Goal: Task Accomplishment & Management: Use online tool/utility

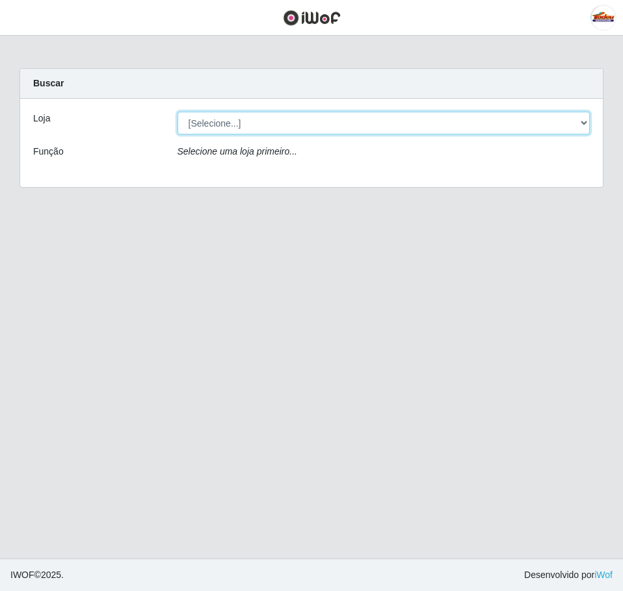
click at [218, 130] on select "[Selecione...] Supermercado Tadeu - [GEOGRAPHIC_DATA]" at bounding box center [383, 123] width 413 height 23
select select "195"
click at [177, 112] on select "[Selecione...] Supermercado Tadeu - [GEOGRAPHIC_DATA]" at bounding box center [383, 123] width 413 height 23
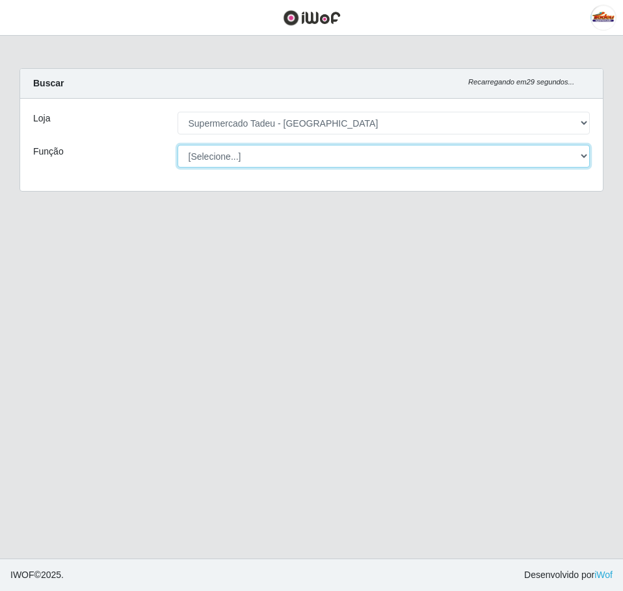
click at [249, 159] on select "[Selecione...] ASG ASG + ASG ++ Auxiliar de Estacionamento Auxiliar de Estacion…" at bounding box center [383, 156] width 413 height 23
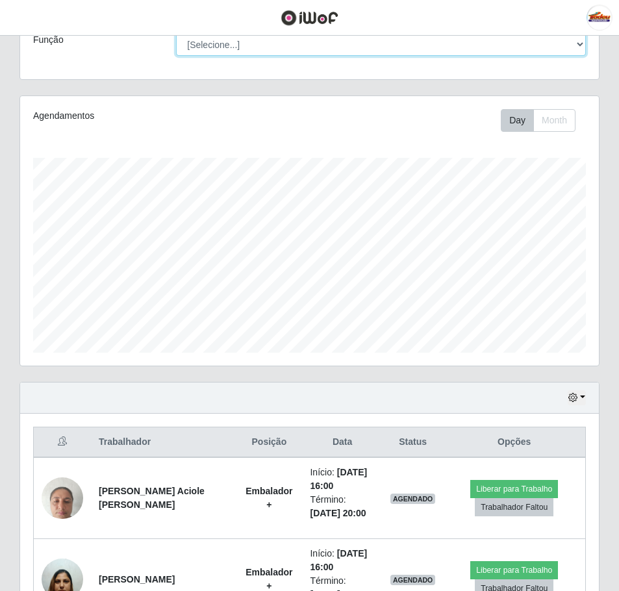
scroll to position [203, 0]
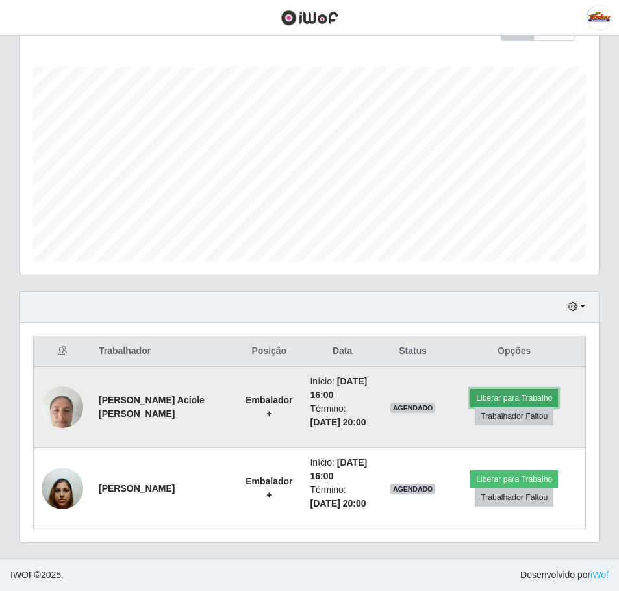
click at [493, 398] on button "Liberar para Trabalho" at bounding box center [515, 398] width 88 height 18
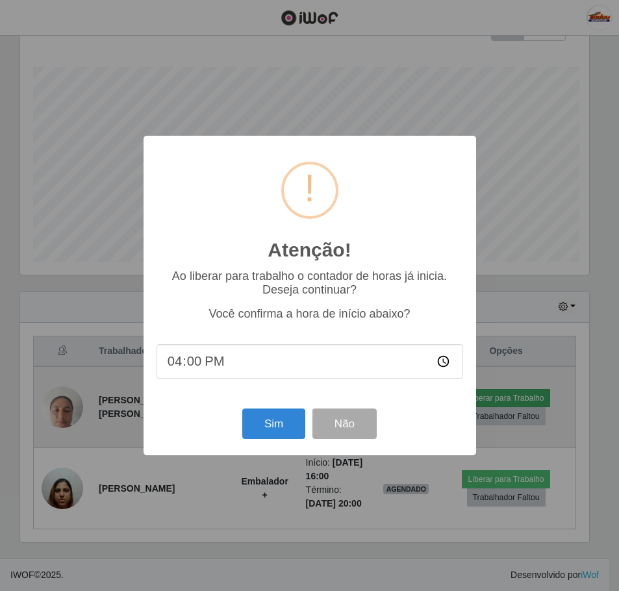
scroll to position [270, 573]
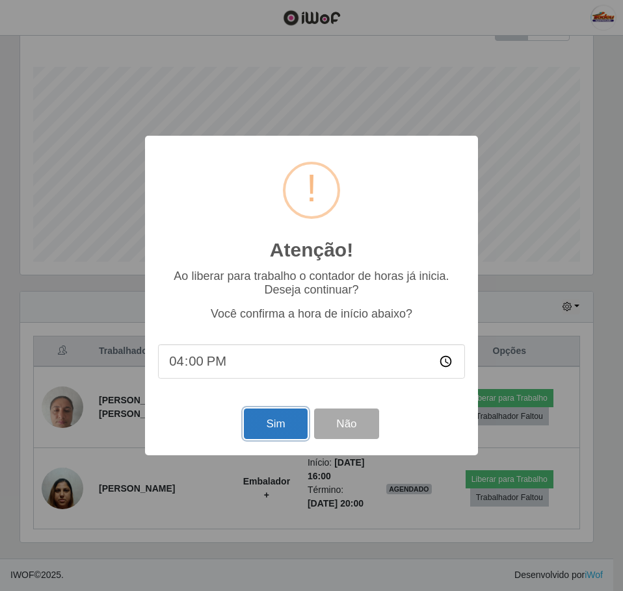
click at [279, 426] on button "Sim" at bounding box center [275, 424] width 63 height 31
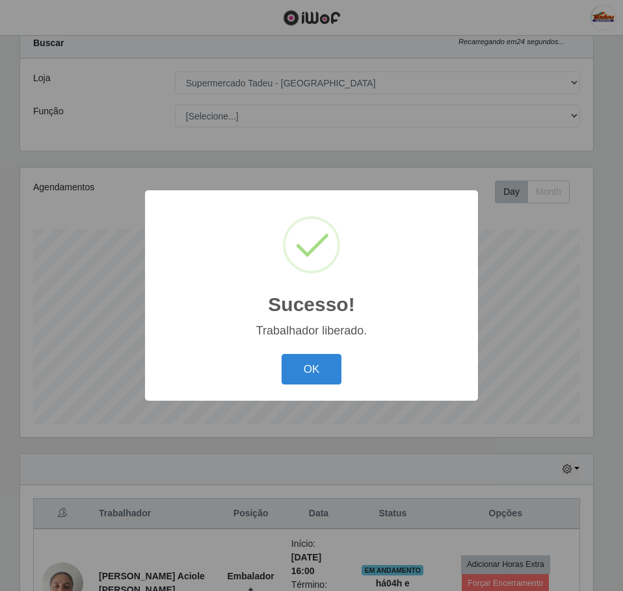
drag, startPoint x: 307, startPoint y: 371, endPoint x: 332, endPoint y: 374, distance: 24.9
click at [307, 370] on button "OK" at bounding box center [311, 369] width 60 height 31
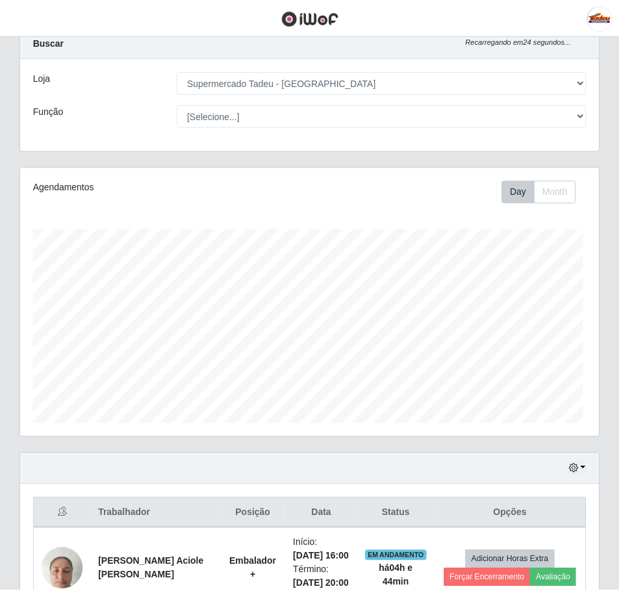
scroll to position [270, 579]
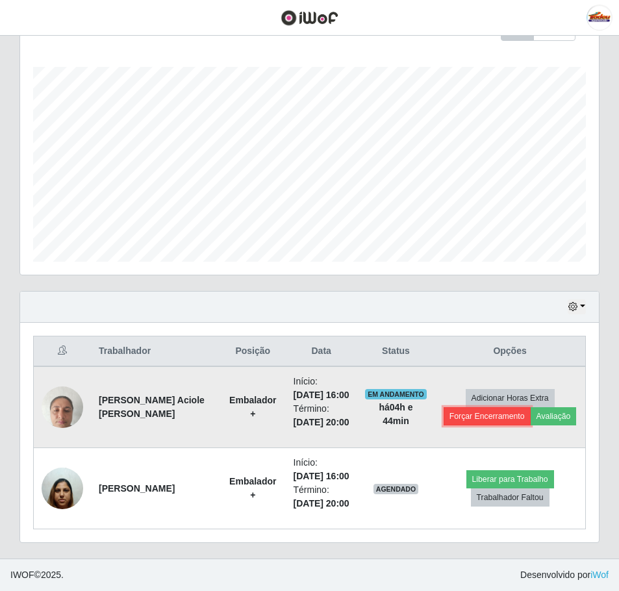
click at [490, 408] on button "Forçar Encerramento" at bounding box center [487, 417] width 87 height 18
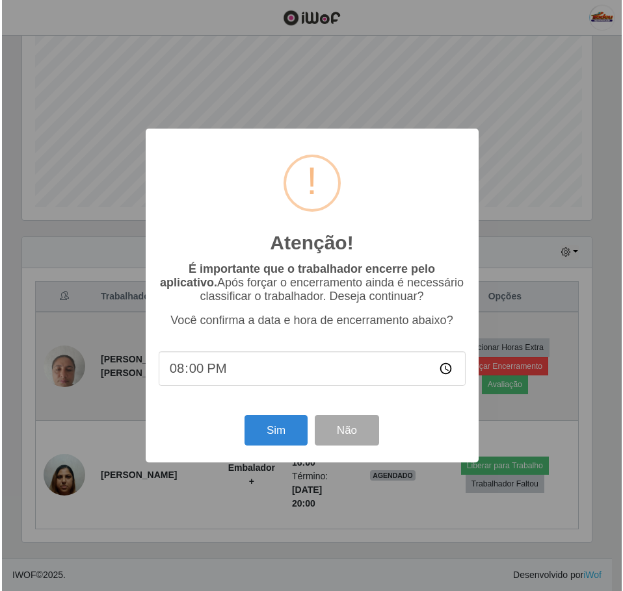
scroll to position [270, 573]
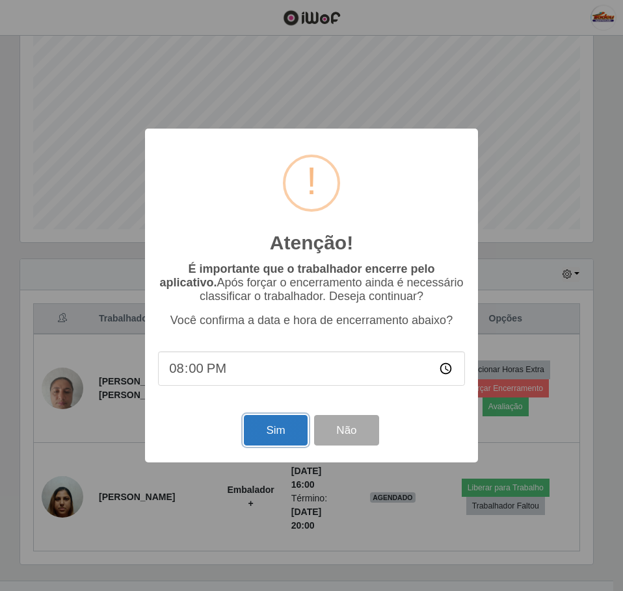
click at [277, 435] on button "Sim" at bounding box center [275, 430] width 63 height 31
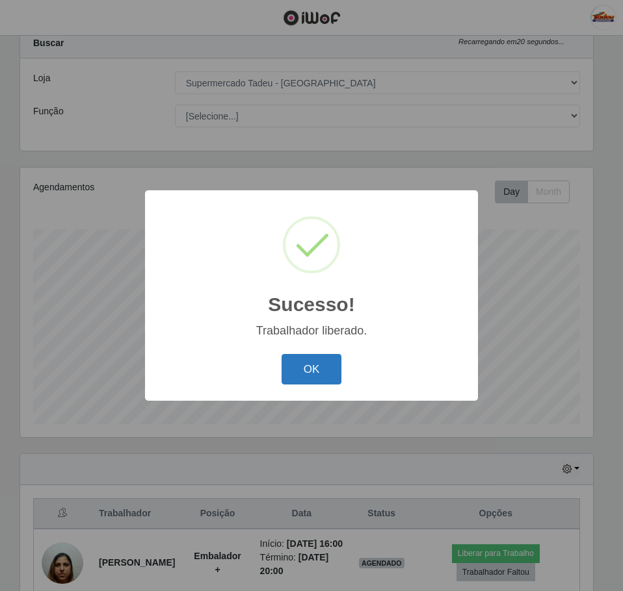
click at [339, 378] on button "OK" at bounding box center [311, 369] width 60 height 31
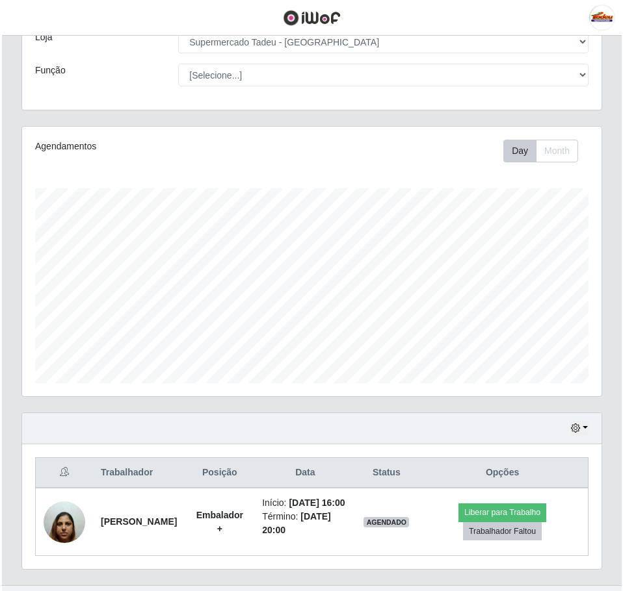
scroll to position [122, 0]
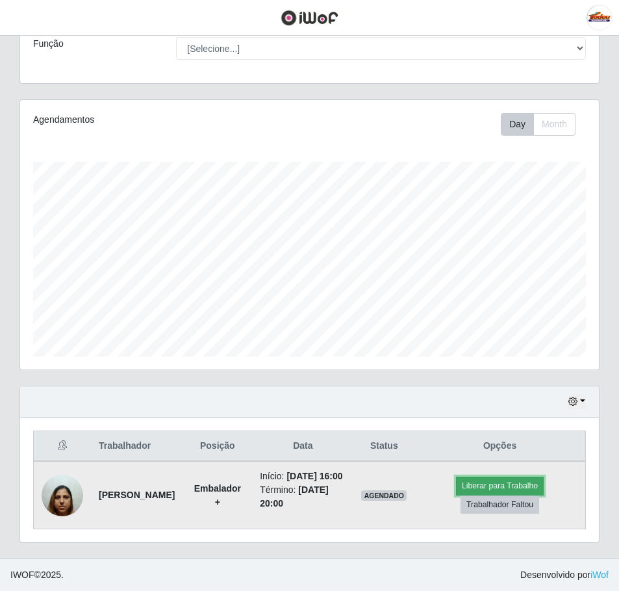
click at [471, 477] on button "Liberar para Trabalho" at bounding box center [500, 486] width 88 height 18
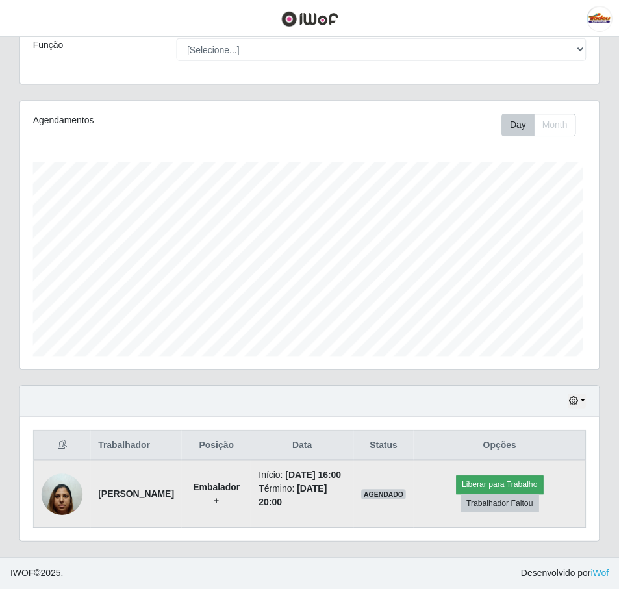
scroll to position [270, 573]
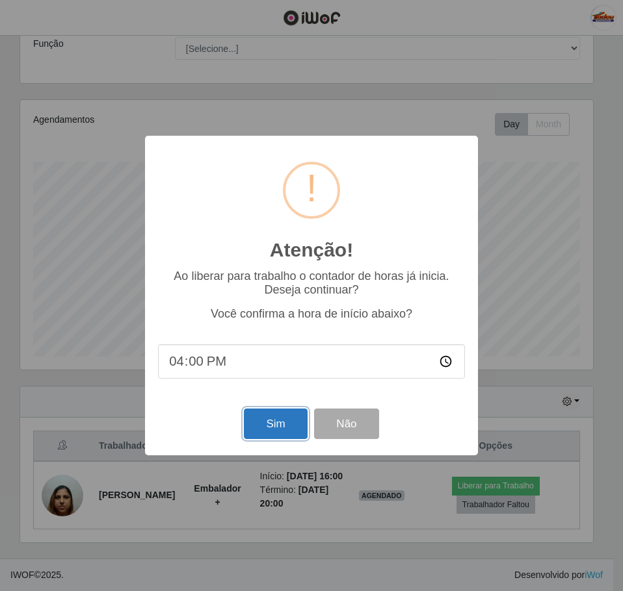
click at [294, 423] on button "Sim" at bounding box center [275, 424] width 63 height 31
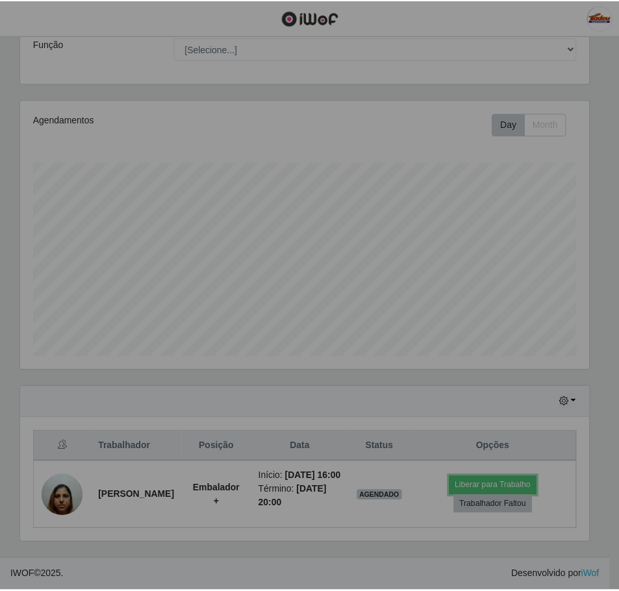
scroll to position [0, 0]
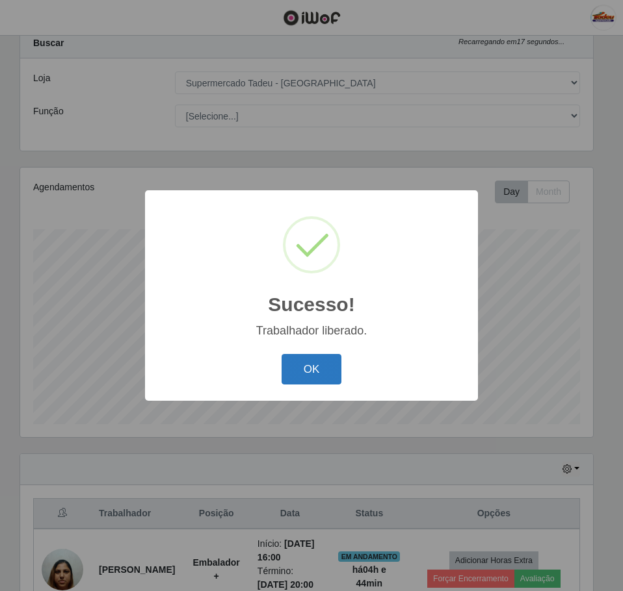
click at [319, 370] on button "OK" at bounding box center [311, 369] width 60 height 31
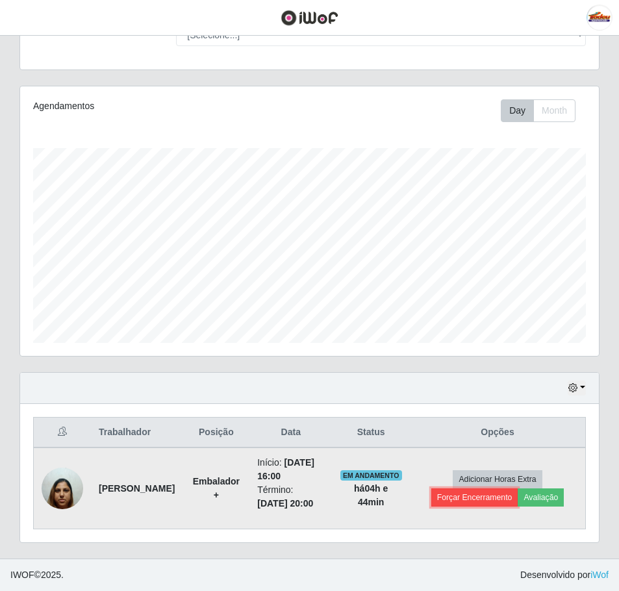
click at [469, 499] on button "Forçar Encerramento" at bounding box center [475, 498] width 87 height 18
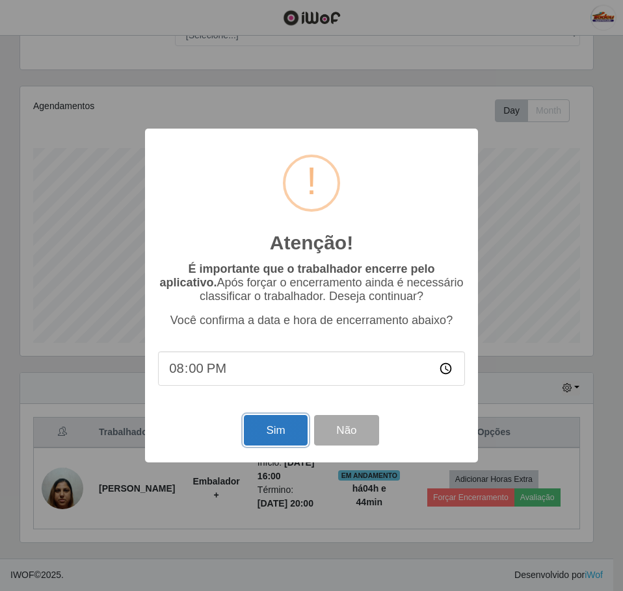
click at [274, 433] on button "Sim" at bounding box center [275, 430] width 63 height 31
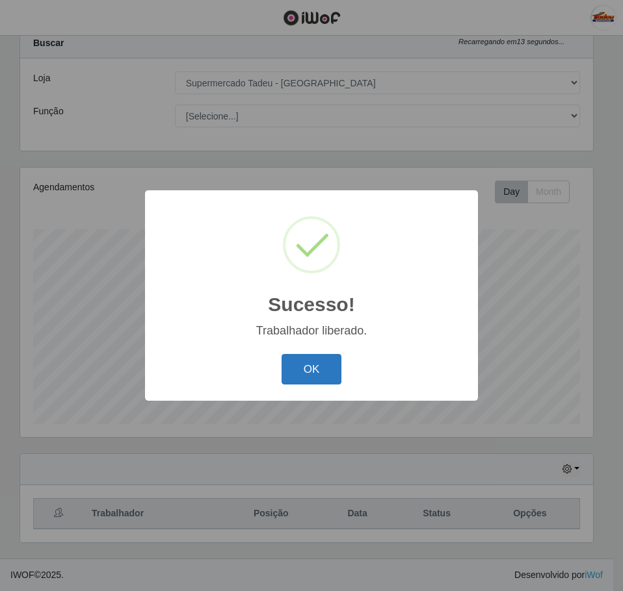
click at [316, 370] on button "OK" at bounding box center [311, 369] width 60 height 31
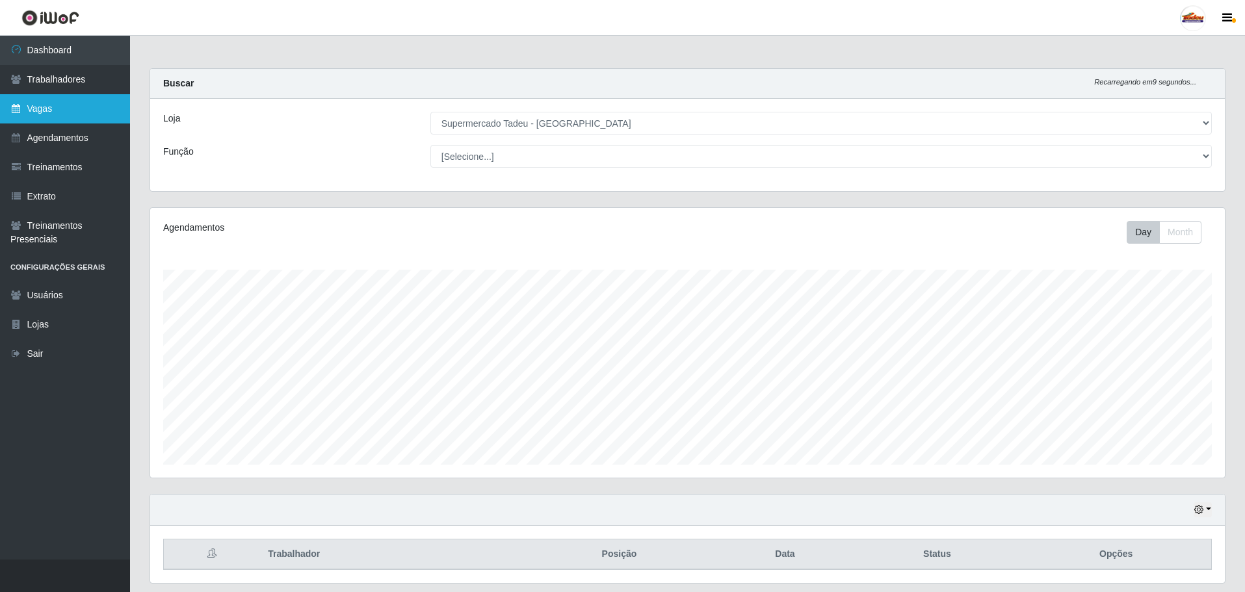
click at [36, 117] on link "Vagas" at bounding box center [65, 108] width 130 height 29
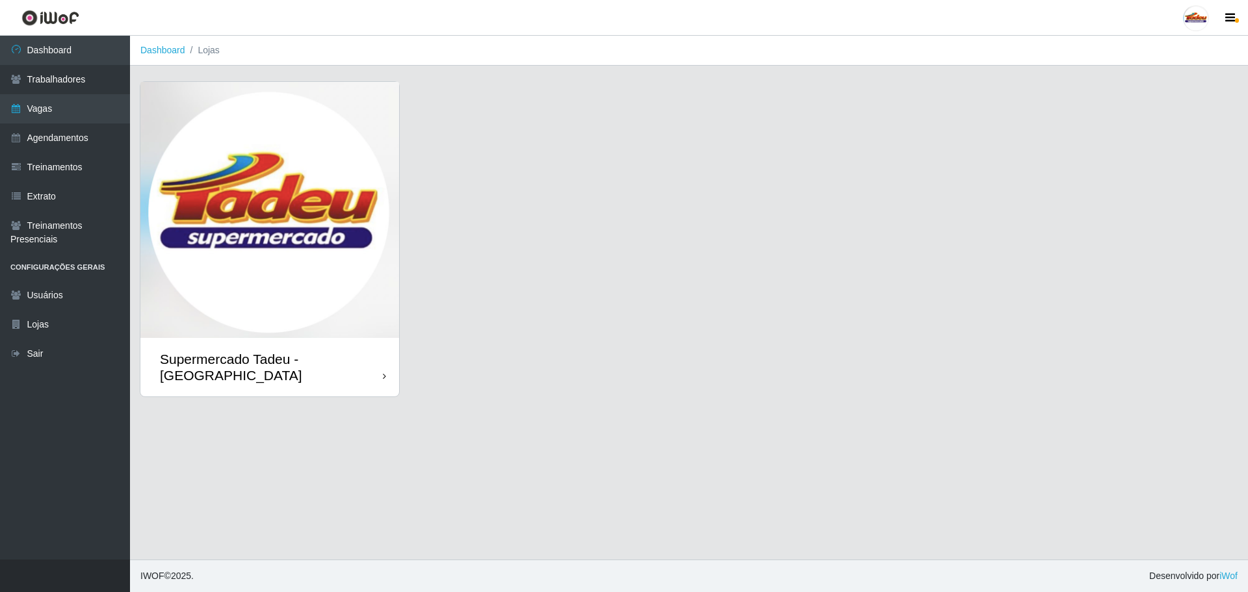
click at [393, 268] on img at bounding box center [269, 210] width 259 height 256
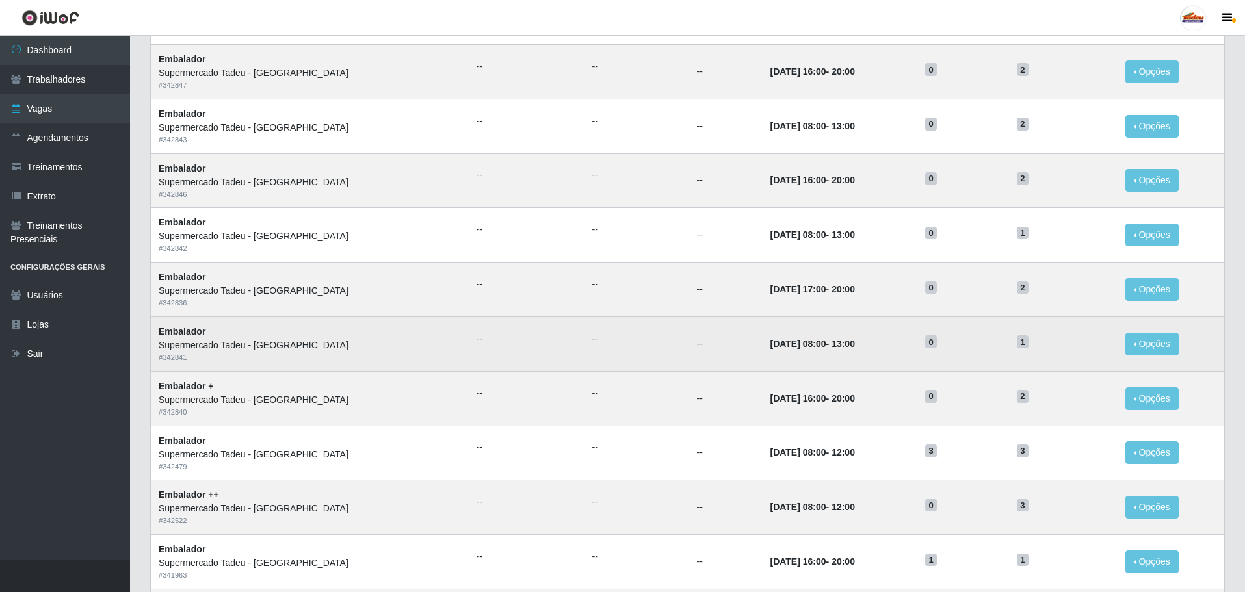
click at [622, 371] on td "[DATE] 08:00 - 13:00" at bounding box center [839, 344] width 155 height 55
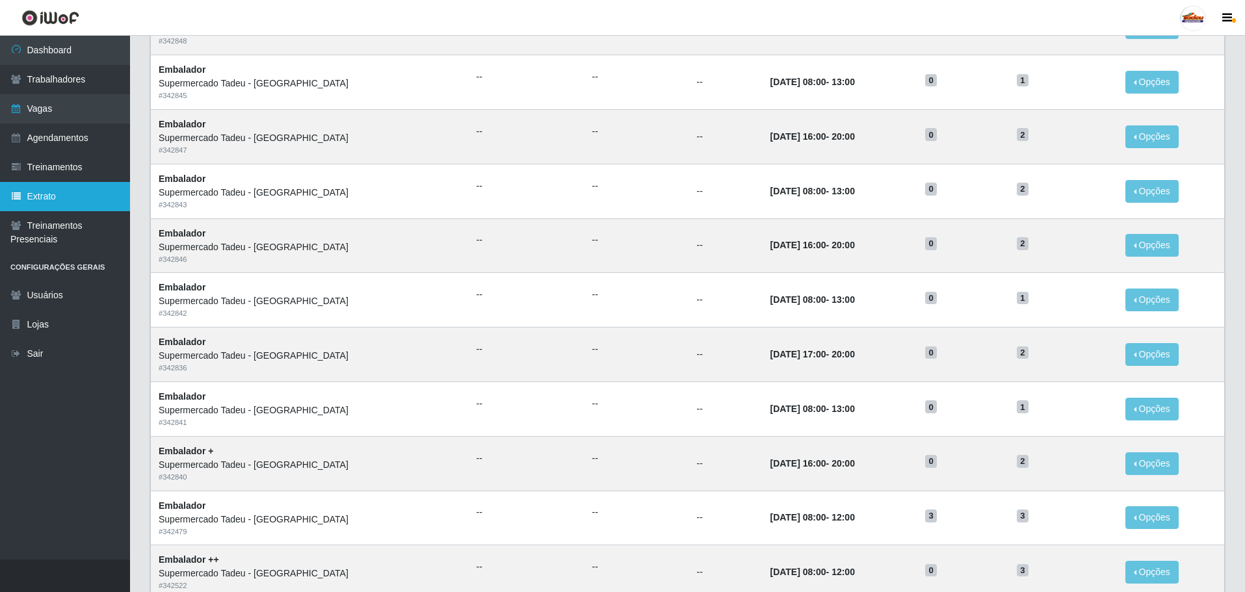
click at [90, 209] on link "Extrato" at bounding box center [65, 196] width 130 height 29
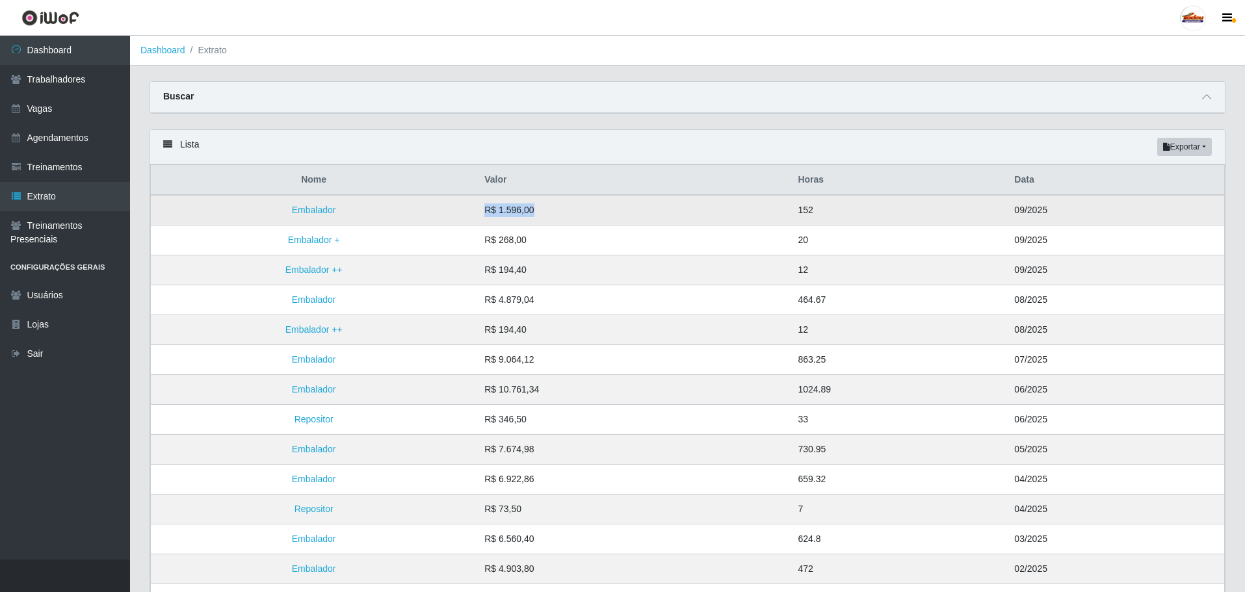
drag, startPoint x: 493, startPoint y: 210, endPoint x: 563, endPoint y: 220, distance: 71.5
click at [543, 217] on td "R$ 1.596,00" at bounding box center [632, 210] width 313 height 31
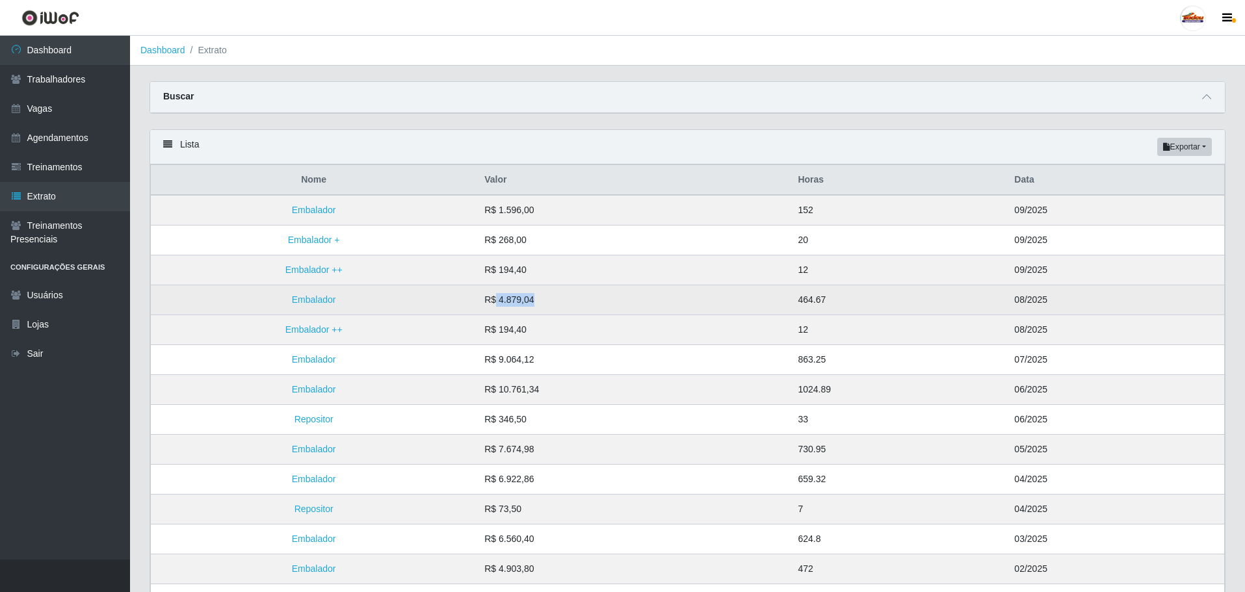
drag, startPoint x: 502, startPoint y: 303, endPoint x: 559, endPoint y: 302, distance: 56.6
click at [559, 302] on td "R$ 4.879,04" at bounding box center [632, 300] width 313 height 30
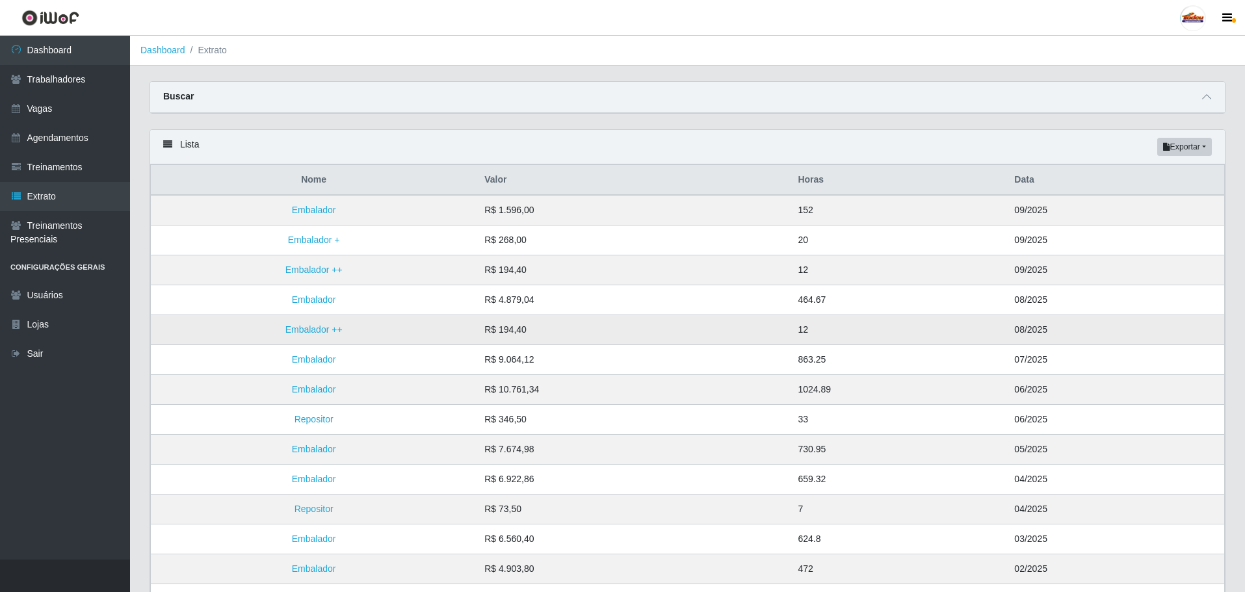
click at [550, 335] on td "R$ 194,40" at bounding box center [632, 330] width 313 height 30
click at [66, 118] on link "Vagas" at bounding box center [65, 108] width 130 height 29
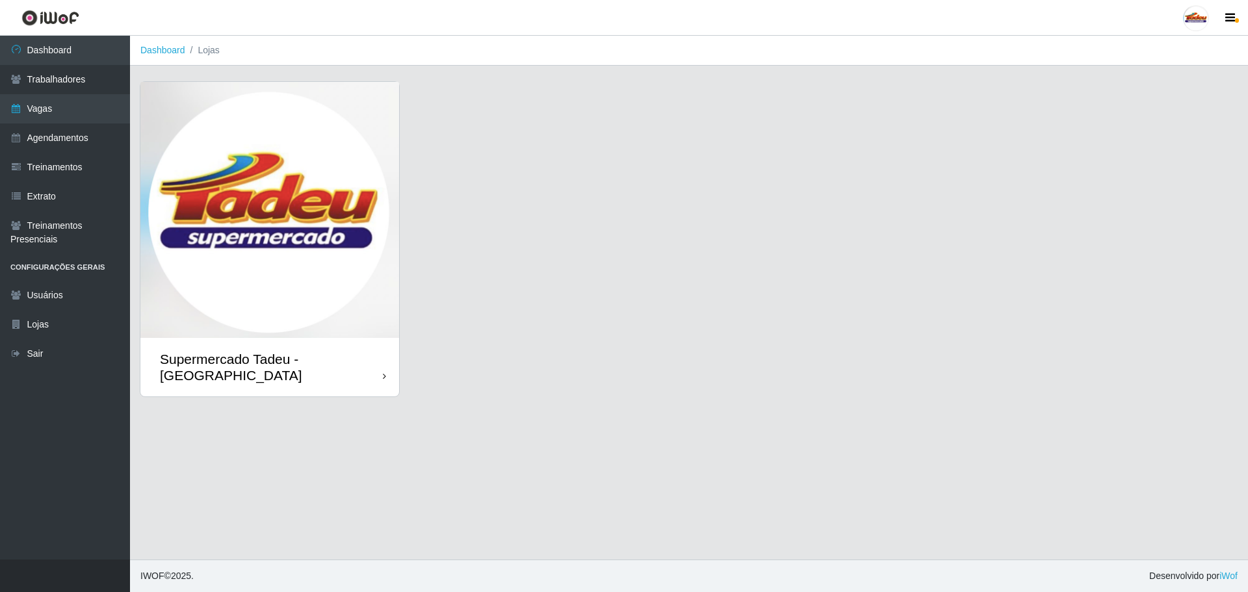
click at [246, 213] on img at bounding box center [269, 210] width 259 height 256
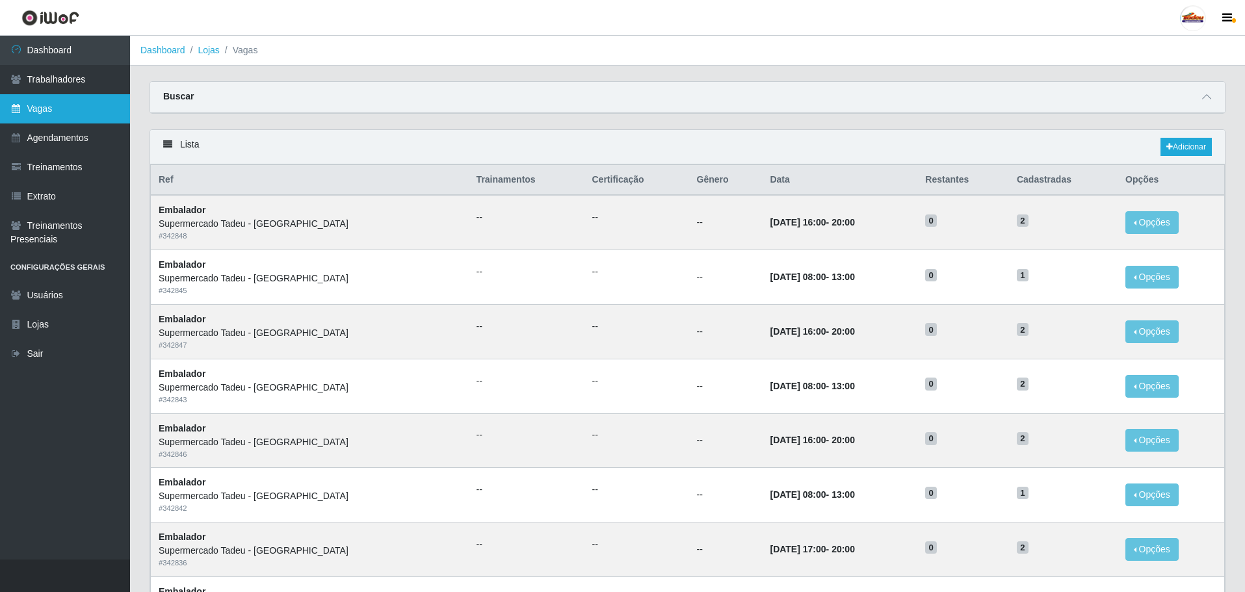
click at [79, 109] on link "Vagas" at bounding box center [65, 108] width 130 height 29
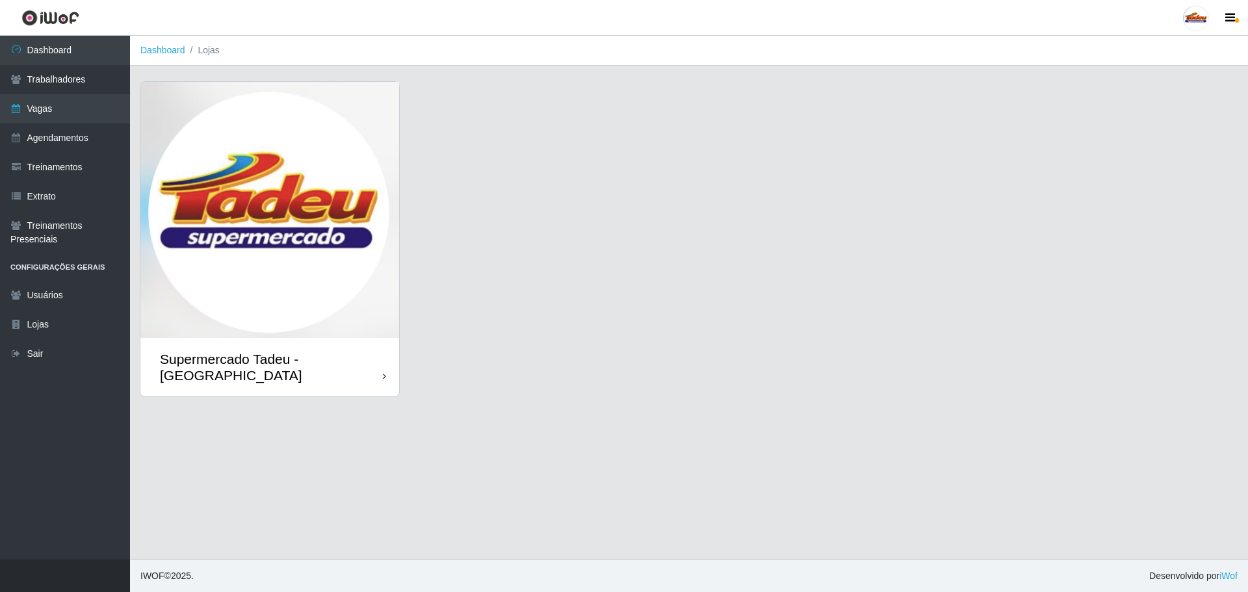
click at [238, 262] on img at bounding box center [269, 210] width 259 height 256
